Goal: Navigation & Orientation: Find specific page/section

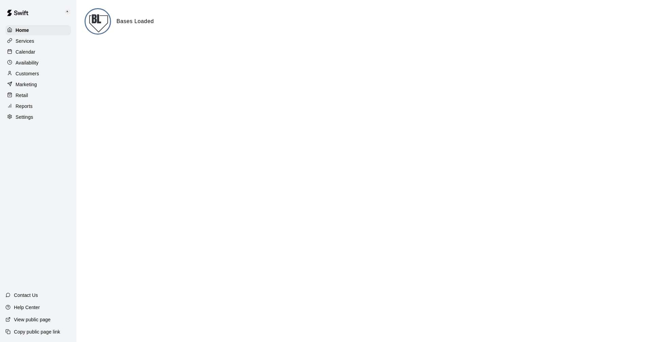
drag, startPoint x: 24, startPoint y: 50, endPoint x: 72, endPoint y: 56, distance: 48.5
click at [24, 50] on p "Calendar" at bounding box center [26, 52] width 20 height 7
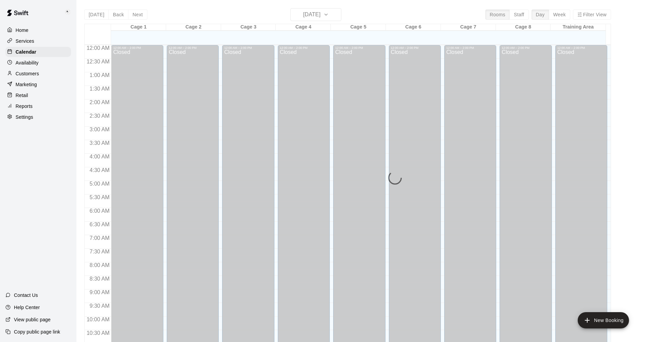
scroll to position [327, 0]
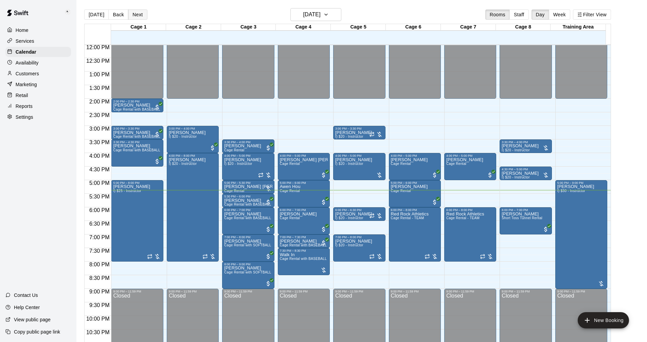
click at [135, 12] on button "Next" at bounding box center [137, 15] width 19 height 10
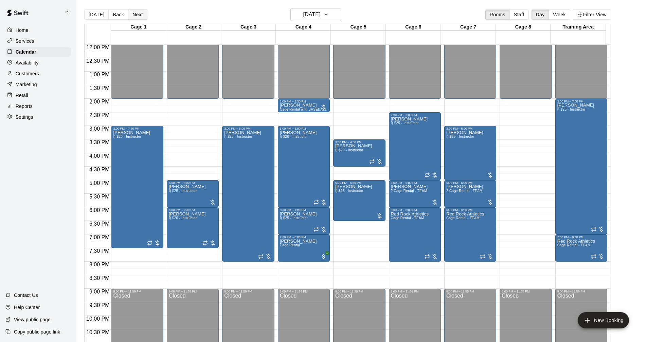
click at [140, 15] on button "Next" at bounding box center [137, 15] width 19 height 10
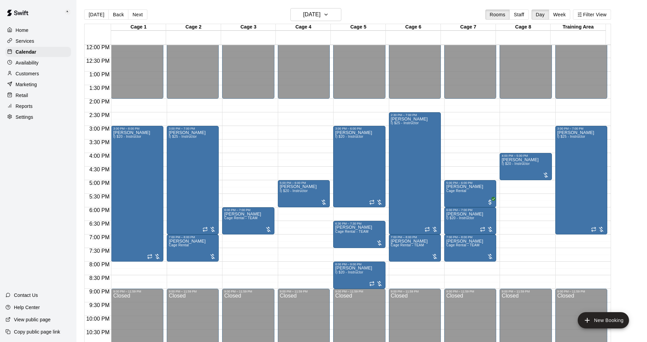
click at [22, 31] on p "Home" at bounding box center [22, 30] width 13 height 7
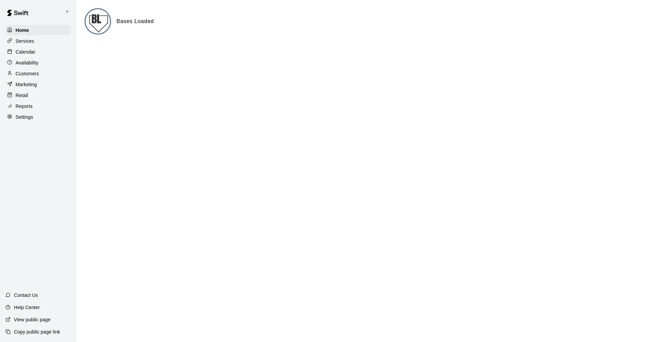
click at [28, 53] on p "Calendar" at bounding box center [26, 52] width 20 height 7
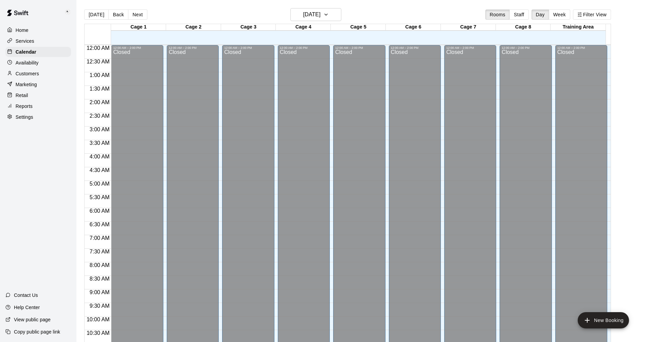
scroll to position [327, 0]
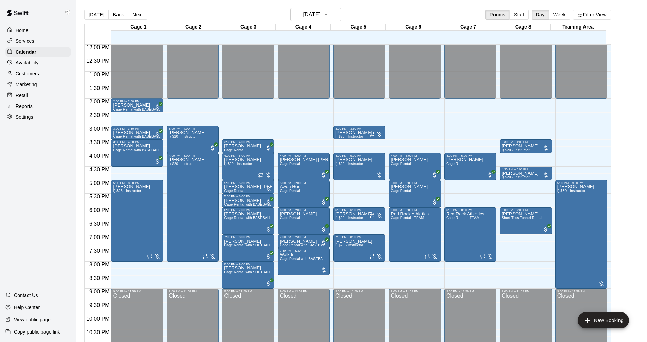
click at [20, 118] on p "Settings" at bounding box center [25, 117] width 18 height 7
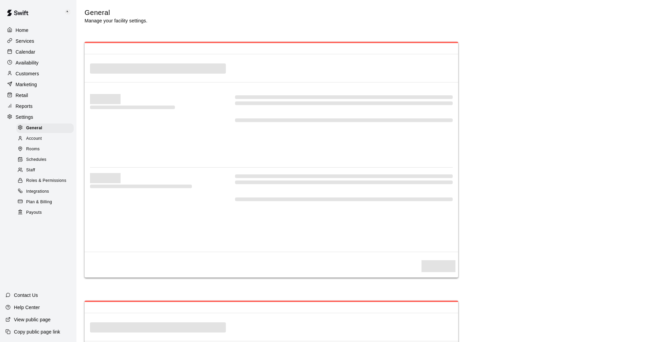
select select "**"
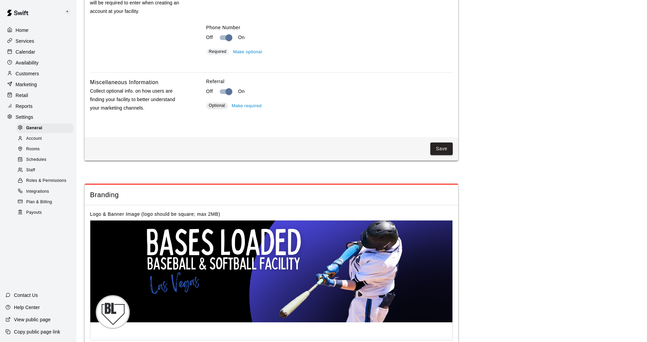
scroll to position [1182, 0]
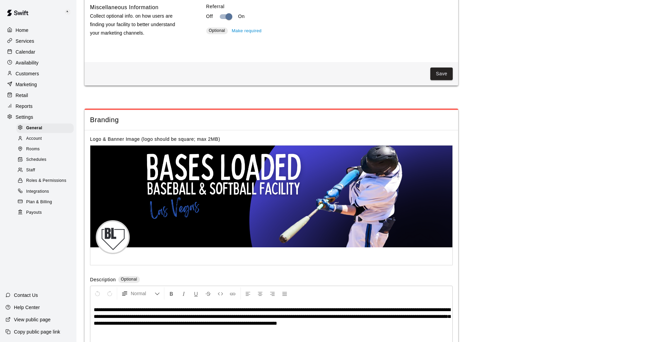
click at [22, 110] on p "Reports" at bounding box center [24, 106] width 17 height 7
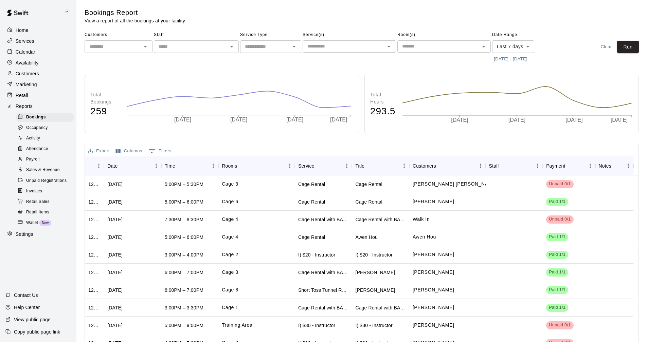
click at [33, 227] on span "Wallet" at bounding box center [32, 223] width 12 height 7
